Goal: Navigation & Orientation: Find specific page/section

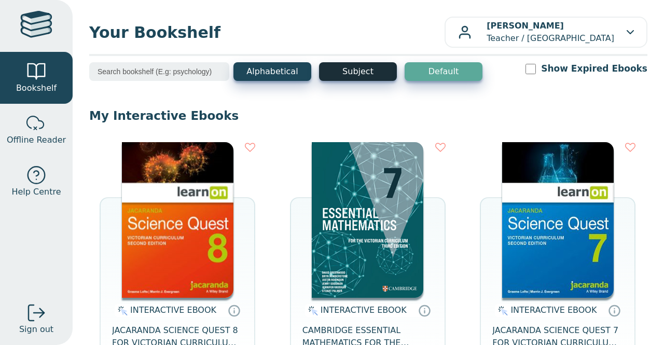
click at [362, 67] on button "Subject" at bounding box center [358, 71] width 78 height 19
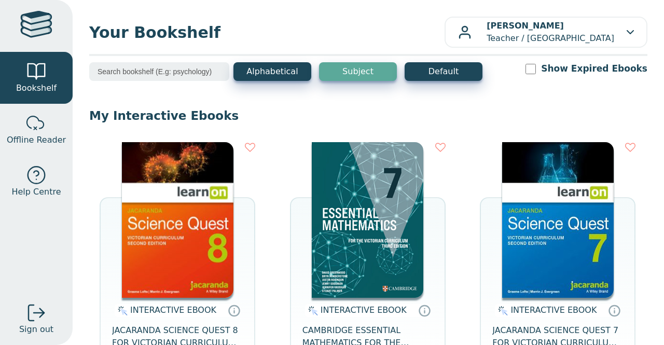
click at [194, 71] on input "search" at bounding box center [159, 71] width 140 height 19
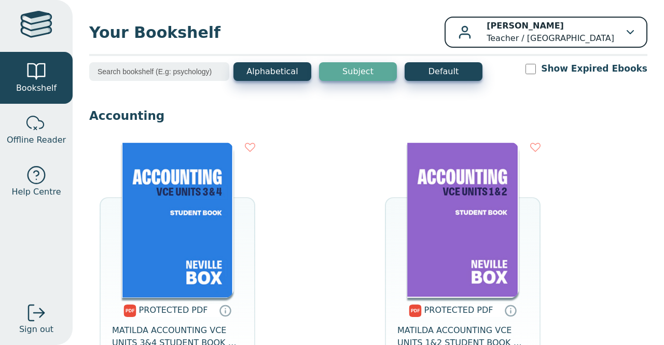
click at [558, 29] on p "[PERSON_NAME] Teacher / [GEOGRAPHIC_DATA]" at bounding box center [551, 32] width 128 height 25
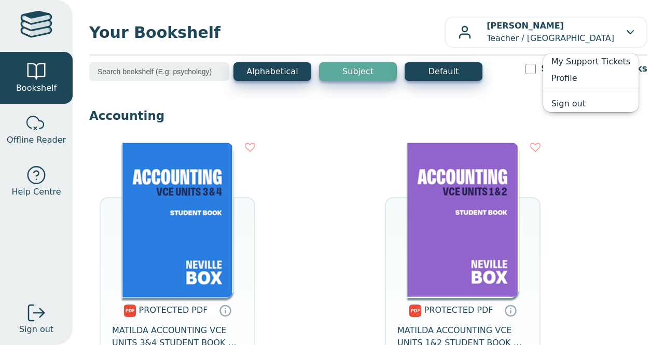
click at [124, 75] on input "search" at bounding box center [159, 71] width 140 height 19
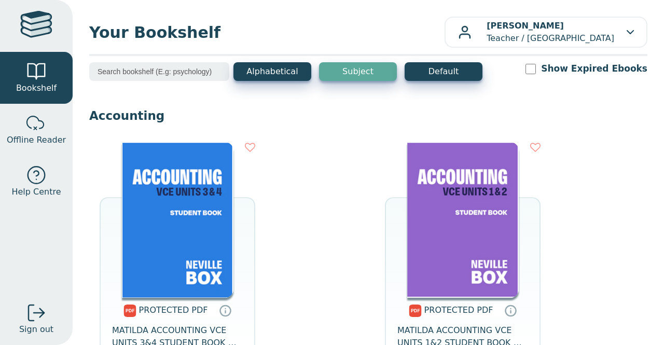
click at [358, 80] on button "Subject" at bounding box center [358, 71] width 78 height 19
click at [359, 59] on div "Your Bookshelf [PERSON_NAME] Teacher / [GEOGRAPHIC_DATA] My Support Tickets Pro…" at bounding box center [369, 172] width 592 height 345
click at [359, 63] on button "Subject" at bounding box center [358, 71] width 78 height 19
click at [282, 74] on button "Alphabetical" at bounding box center [273, 71] width 78 height 19
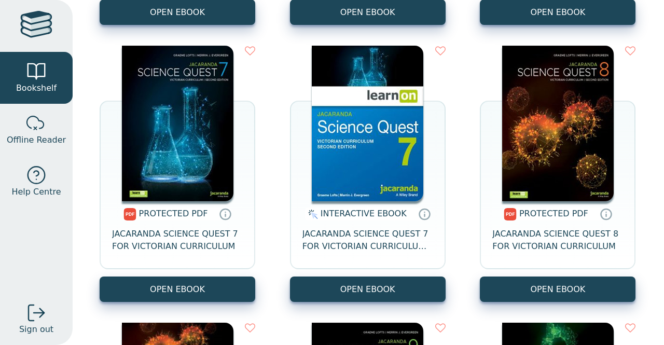
scroll to position [6726, 0]
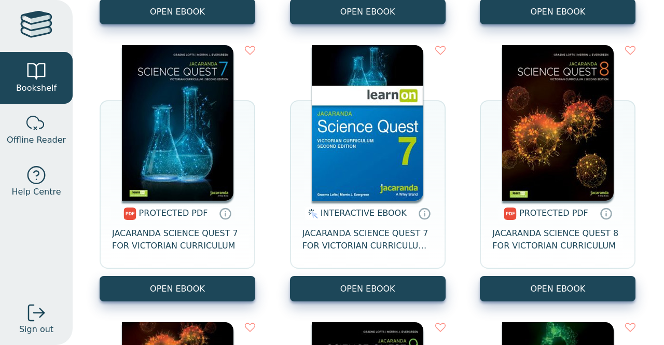
click at [548, 220] on div "PROTECTED PDF" at bounding box center [548, 213] width 89 height 13
drag, startPoint x: 548, startPoint y: 240, endPoint x: 580, endPoint y: 248, distance: 32.6
click at [580, 248] on span "JACARANDA SCIENCE QUEST 8 FOR VICTORIAN CURRICULUM" at bounding box center [557, 239] width 131 height 25
